Goal: Complete application form

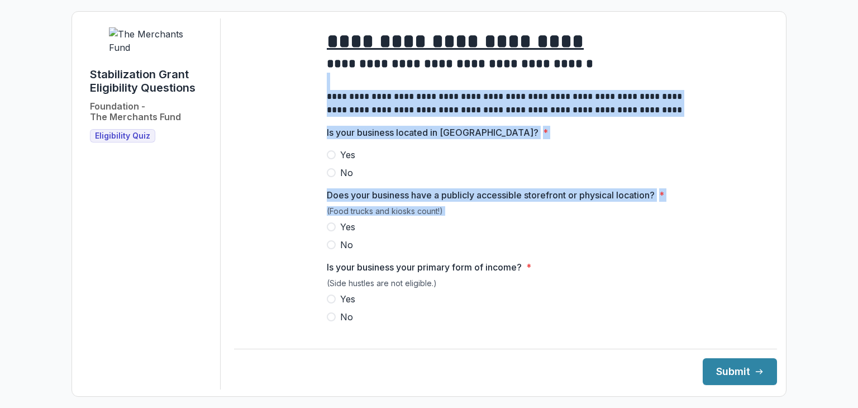
drag, startPoint x: 763, startPoint y: 92, endPoint x: 768, endPoint y: 253, distance: 160.9
click at [768, 253] on div "**********" at bounding box center [505, 203] width 543 height 371
click at [330, 159] on span at bounding box center [331, 154] width 9 height 9
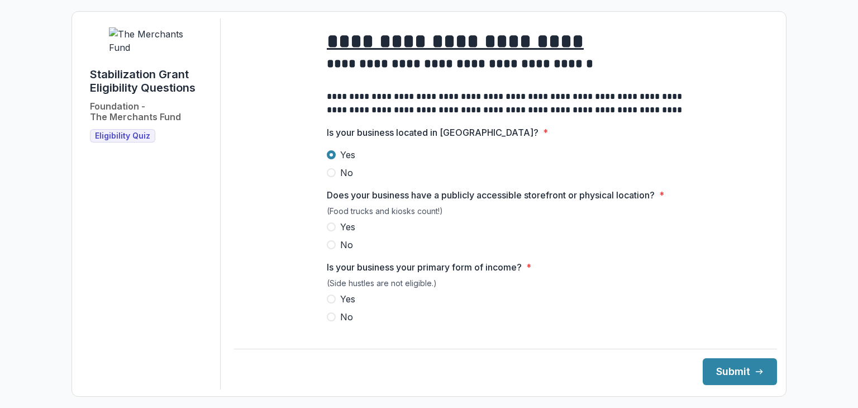
click at [328, 231] on span at bounding box center [331, 226] width 9 height 9
click at [327, 303] on span at bounding box center [331, 298] width 9 height 9
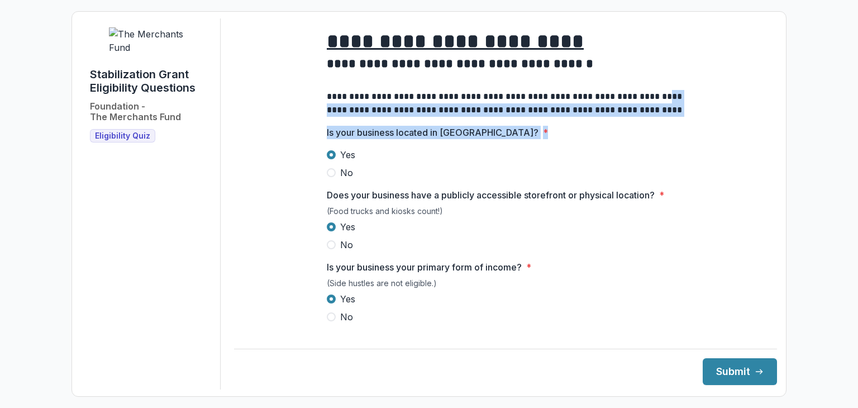
drag, startPoint x: 763, startPoint y: 99, endPoint x: 765, endPoint y: 139, distance: 40.2
click at [765, 139] on main "**********" at bounding box center [505, 171] width 543 height 307
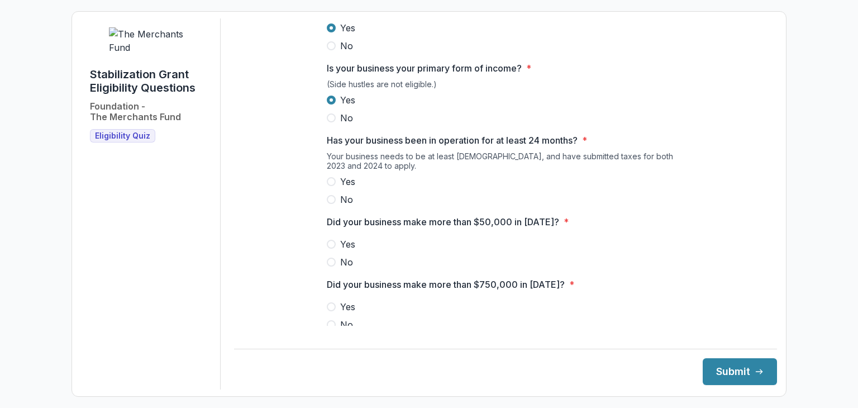
scroll to position [200, 0]
click at [330, 185] on span at bounding box center [331, 180] width 9 height 9
click at [331, 247] on span at bounding box center [331, 242] width 9 height 9
click at [333, 328] on span at bounding box center [331, 323] width 9 height 9
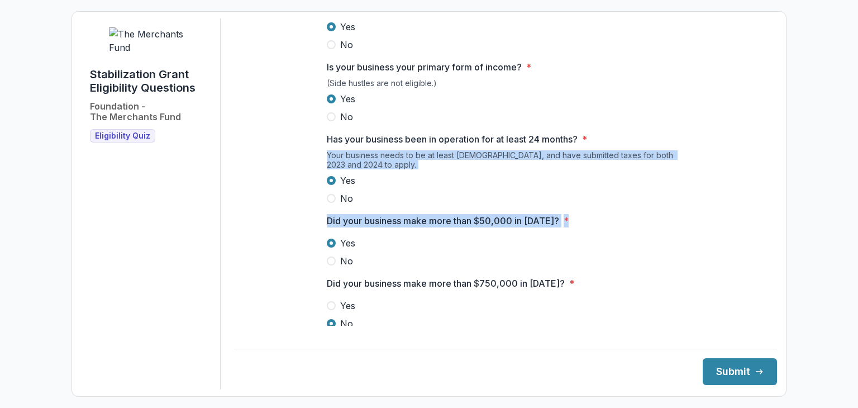
drag, startPoint x: 763, startPoint y: 143, endPoint x: 771, endPoint y: 224, distance: 81.3
click at [771, 224] on div "**********" at bounding box center [505, 203] width 543 height 371
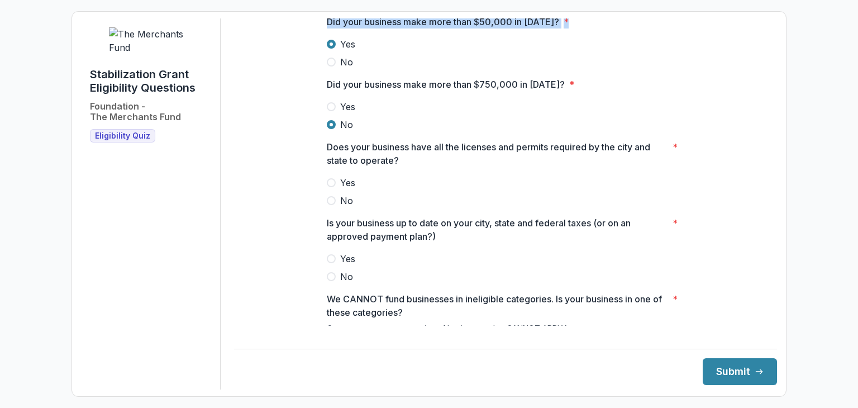
scroll to position [405, 0]
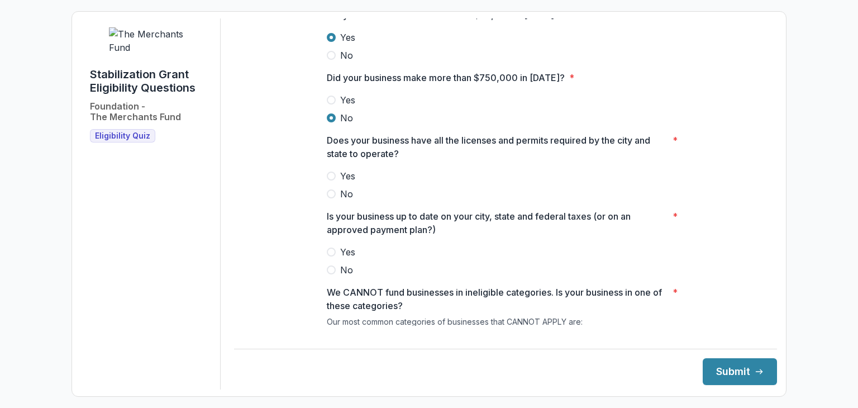
click at [327, 180] on span at bounding box center [331, 175] width 9 height 9
click at [331, 256] on span at bounding box center [331, 251] width 9 height 9
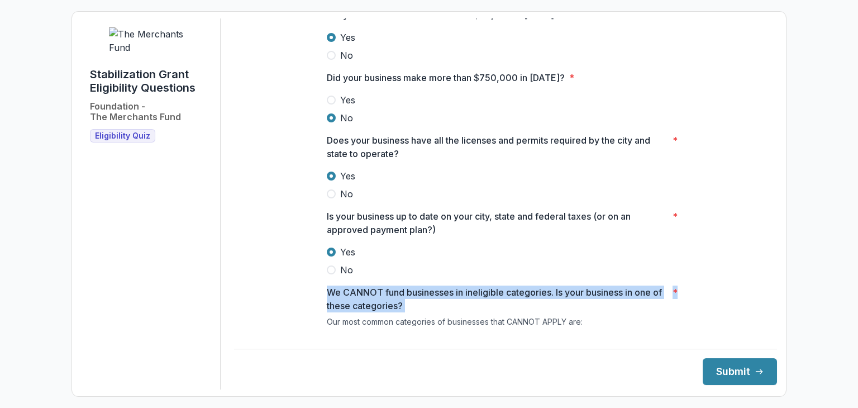
drag, startPoint x: 762, startPoint y: 231, endPoint x: 752, endPoint y: 295, distance: 65.0
click at [752, 295] on div "**********" at bounding box center [505, 58] width 543 height 890
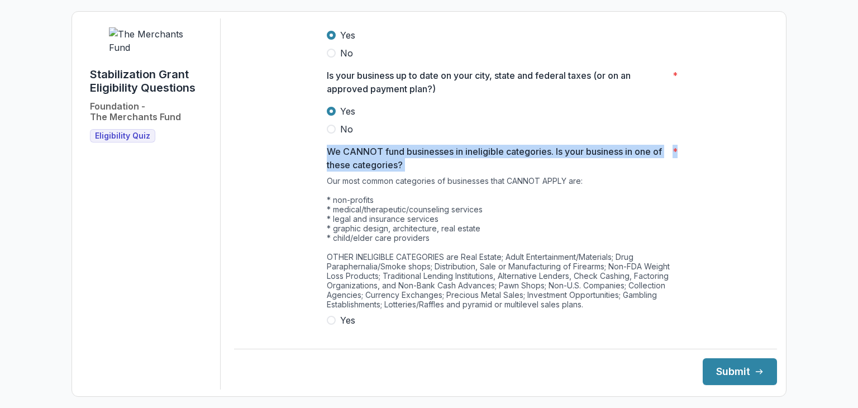
scroll to position [581, 0]
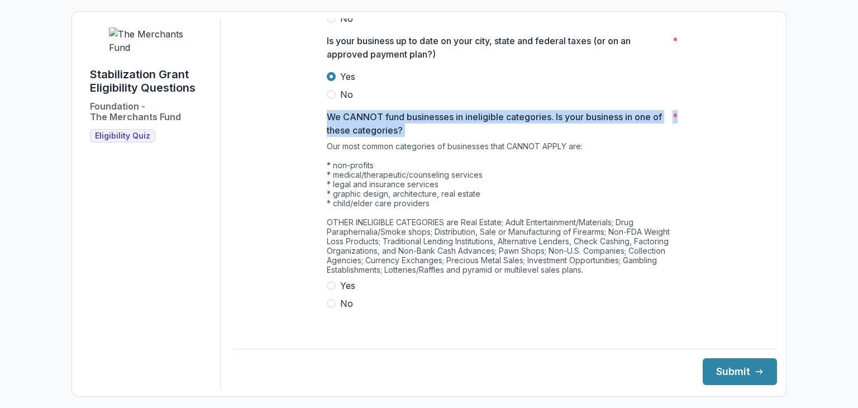
click at [340, 310] on span "No" at bounding box center [346, 302] width 13 height 13
click at [710, 370] on button "Submit" at bounding box center [739, 371] width 74 height 27
